Goal: Communication & Community: Ask a question

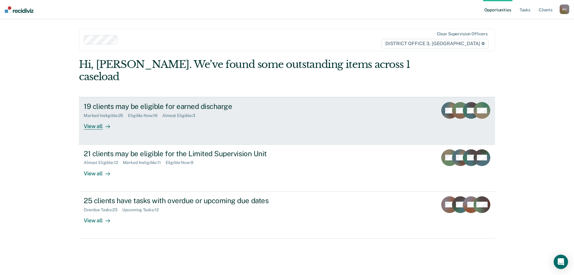
click at [98, 118] on div "View all" at bounding box center [100, 124] width 33 height 12
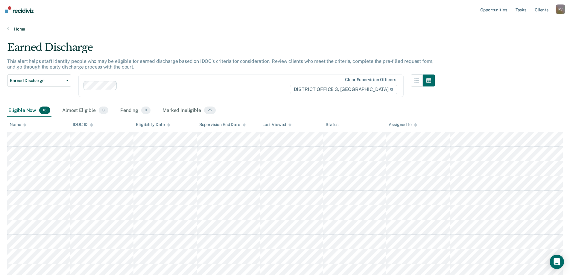
click at [7, 30] on icon at bounding box center [8, 28] width 2 height 5
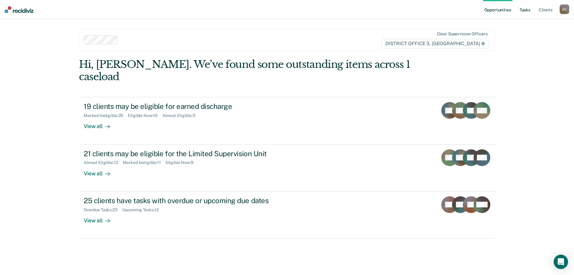
click at [526, 8] on link "Tasks" at bounding box center [525, 9] width 13 height 19
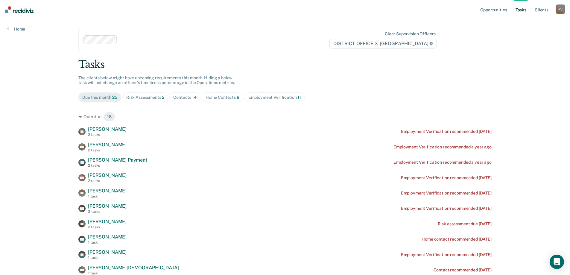
click at [187, 98] on div "Contacts 14" at bounding box center [184, 97] width 23 height 5
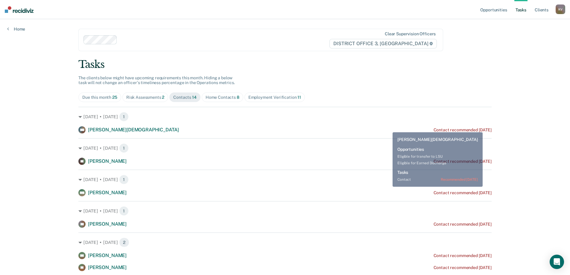
click at [388, 128] on div "[PERSON_NAME][DEMOGRAPHIC_DATA] Contact recommended [DATE]" at bounding box center [284, 129] width 413 height 7
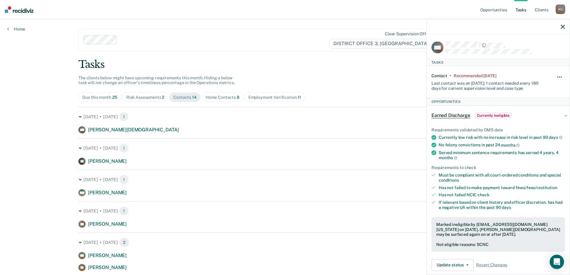
click at [559, 77] on span "button" at bounding box center [559, 77] width 1 height 1
click at [555, 75] on button "button" at bounding box center [560, 80] width 10 height 10
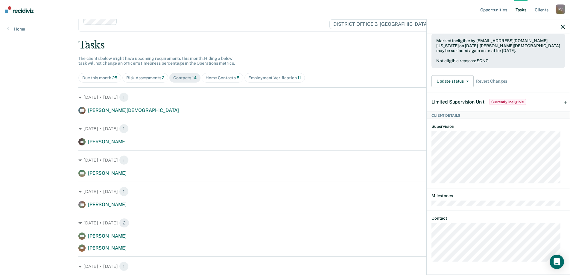
scroll to position [30, 0]
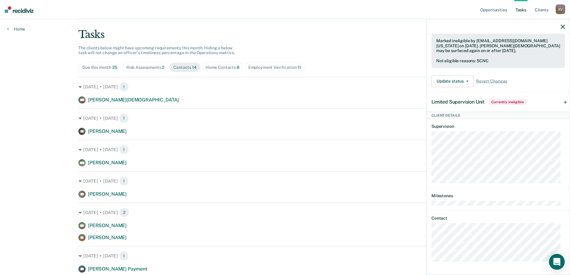
click at [557, 261] on icon "Open Intercom Messenger" at bounding box center [556, 262] width 7 height 8
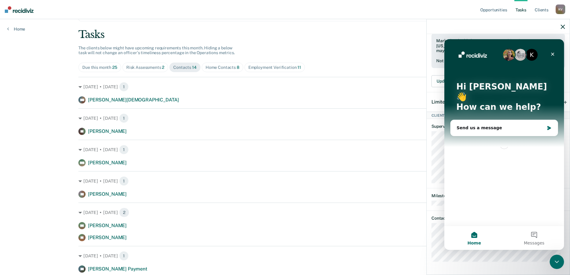
scroll to position [0, 0]
click at [529, 120] on div "Send us a message" at bounding box center [503, 128] width 107 height 16
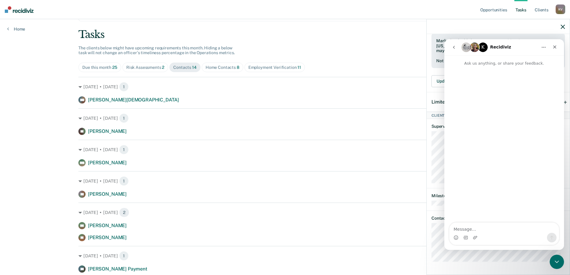
click at [454, 48] on icon "go back" at bounding box center [454, 47] width 2 height 3
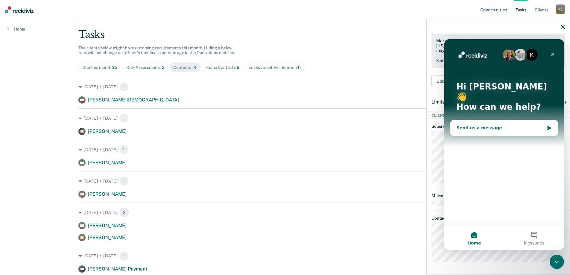
click at [514, 125] on div "Send us a message" at bounding box center [500, 128] width 88 height 6
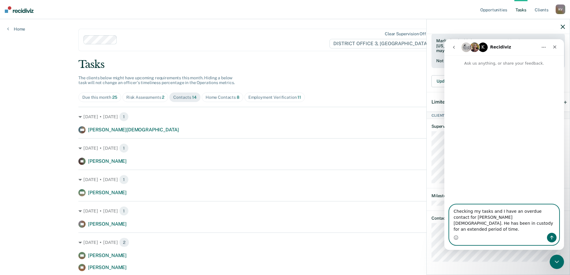
click at [497, 229] on textarea "Checking my tasks and I have an overdue contact for [PERSON_NAME][DEMOGRAPHIC_D…" at bounding box center [503, 219] width 109 height 28
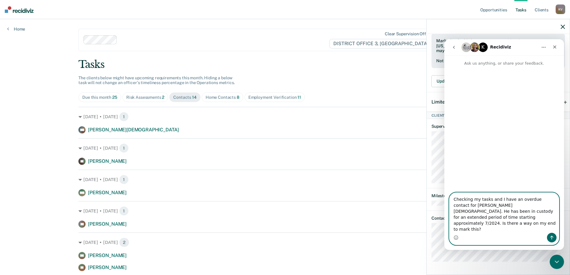
type textarea "Checking my tasks and I have an overdue contact for [PERSON_NAME][DEMOGRAPHIC_D…"
click at [550, 240] on button "Send a message…" at bounding box center [552, 238] width 10 height 10
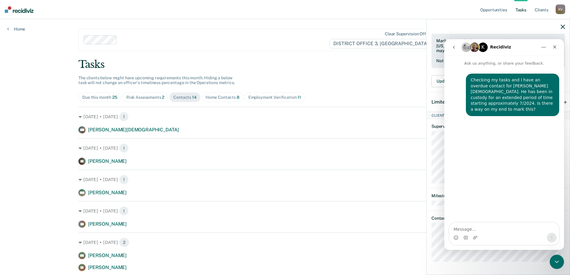
click at [453, 45] on button "go back" at bounding box center [453, 47] width 11 height 11
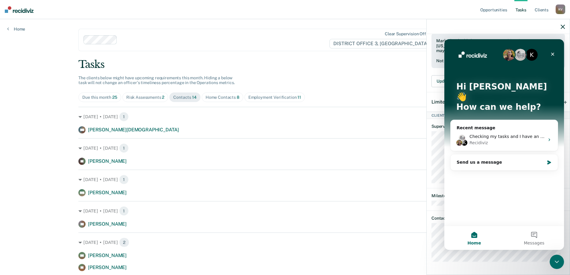
click at [423, 155] on div "[DATE] • [DATE] 1 [PERSON_NAME] Contact recommended [DATE]" at bounding box center [284, 151] width 413 height 27
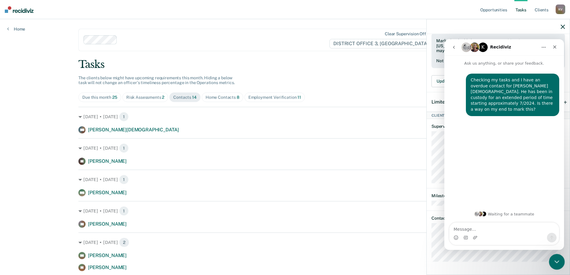
click at [557, 261] on icon "Close Intercom Messenger" at bounding box center [556, 261] width 4 height 2
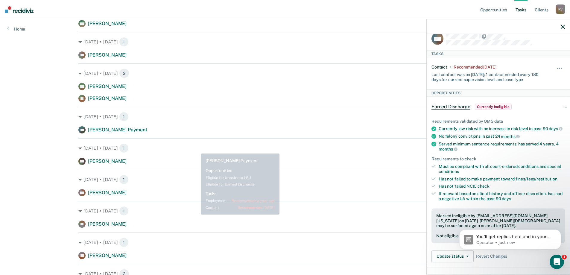
scroll to position [179, 0]
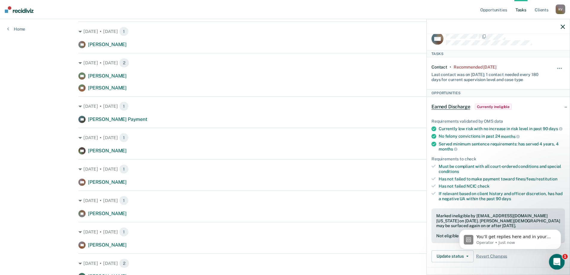
click at [556, 258] on icon "Open Intercom Messenger" at bounding box center [556, 261] width 10 height 10
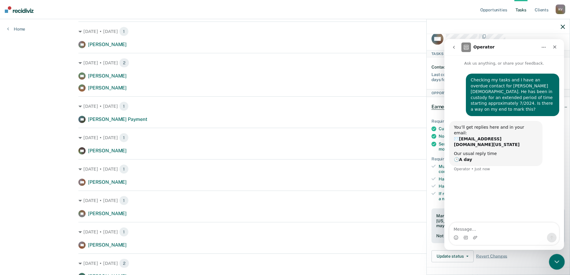
click at [558, 264] on div "Close Intercom Messenger" at bounding box center [556, 261] width 14 height 14
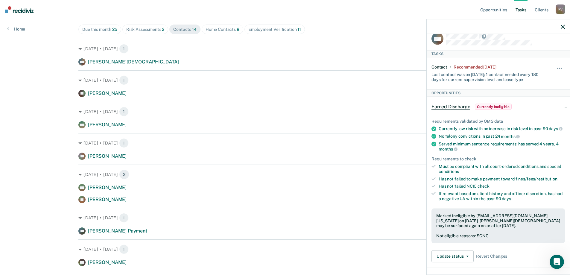
scroll to position [0, 0]
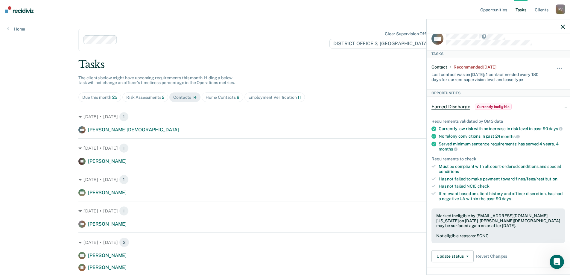
click at [219, 98] on div "Home Contacts 8" at bounding box center [222, 97] width 34 height 5
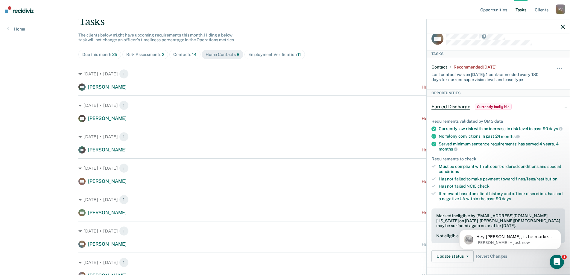
scroll to position [42, 0]
click at [102, 52] on div "Due this month 25" at bounding box center [99, 54] width 35 height 5
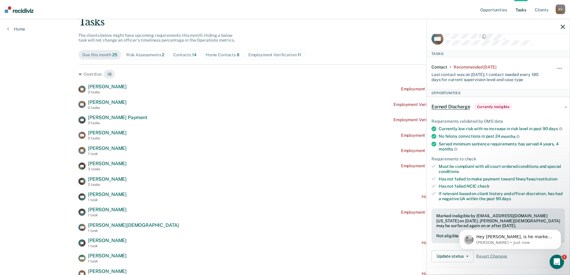
click at [138, 56] on div "Risk Assessments 2" at bounding box center [145, 54] width 38 height 5
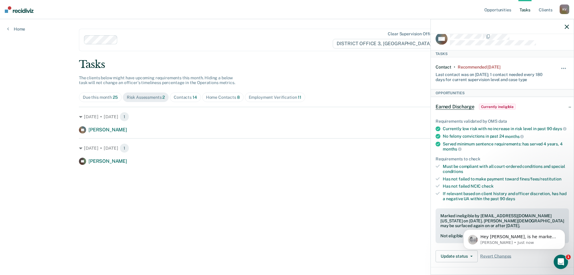
click at [191, 98] on div "Contacts 14" at bounding box center [185, 97] width 23 height 5
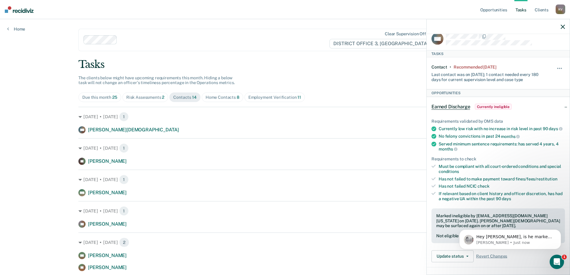
click at [231, 98] on div "Home Contacts 8" at bounding box center [222, 97] width 34 height 5
click at [269, 98] on div "Employment Verification 11" at bounding box center [274, 97] width 53 height 5
